Goal: Task Accomplishment & Management: Complete application form

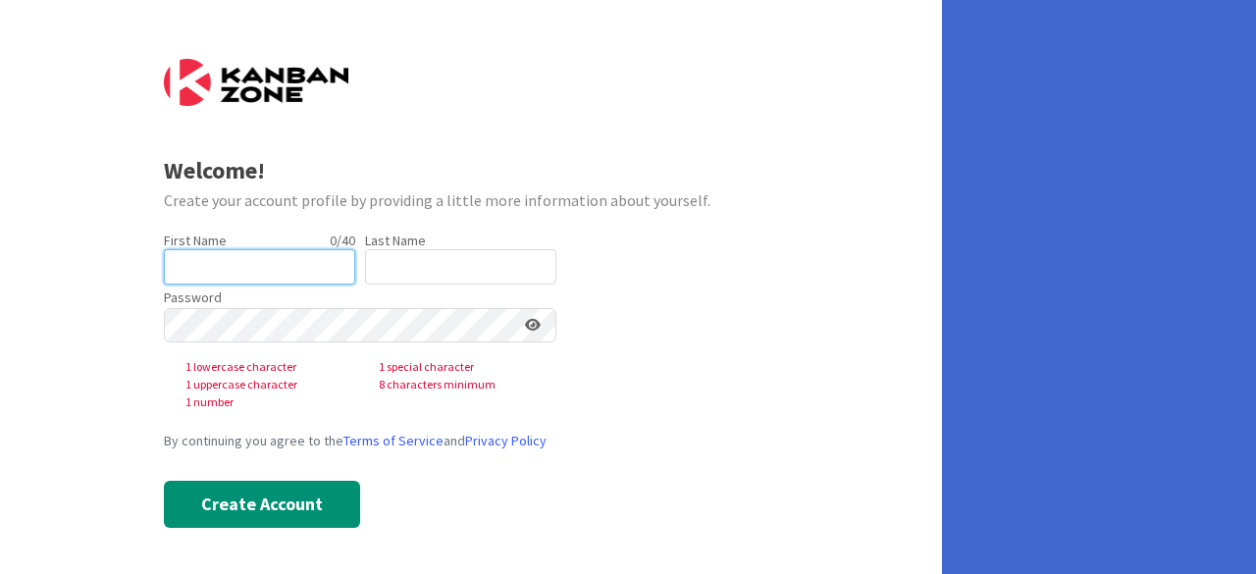
click at [192, 264] on input "text" at bounding box center [259, 266] width 191 height 35
type input "[PERSON_NAME]"
click at [410, 271] on input "text" at bounding box center [460, 266] width 191 height 35
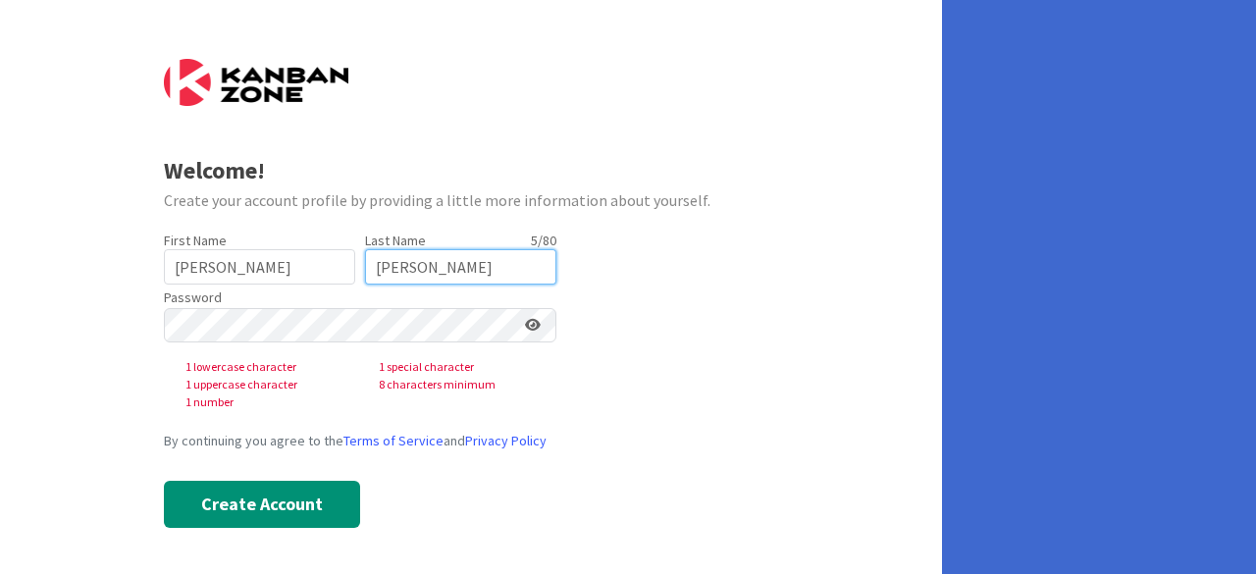
type input "[PERSON_NAME]"
click at [529, 328] on icon at bounding box center [533, 325] width 16 height 14
click at [530, 325] on icon at bounding box center [532, 325] width 18 height 14
click at [532, 327] on icon at bounding box center [533, 325] width 16 height 14
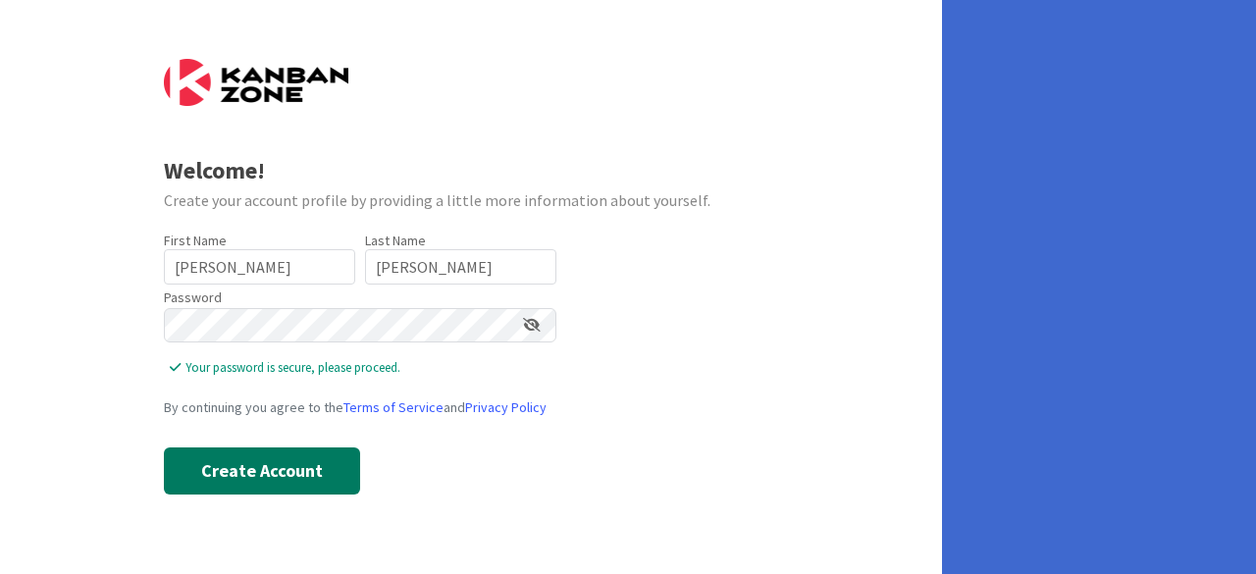
click at [251, 465] on button "Create Account" at bounding box center [262, 470] width 196 height 47
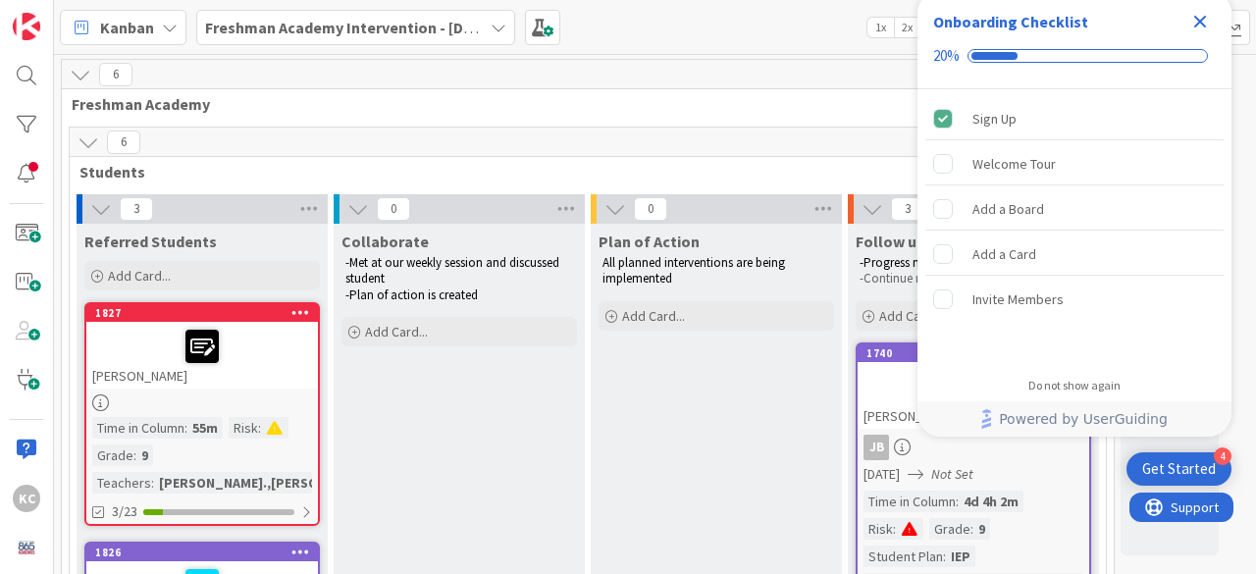
click at [1200, 26] on icon "Close Checklist" at bounding box center [1200, 22] width 24 height 24
